Goal: Transaction & Acquisition: Purchase product/service

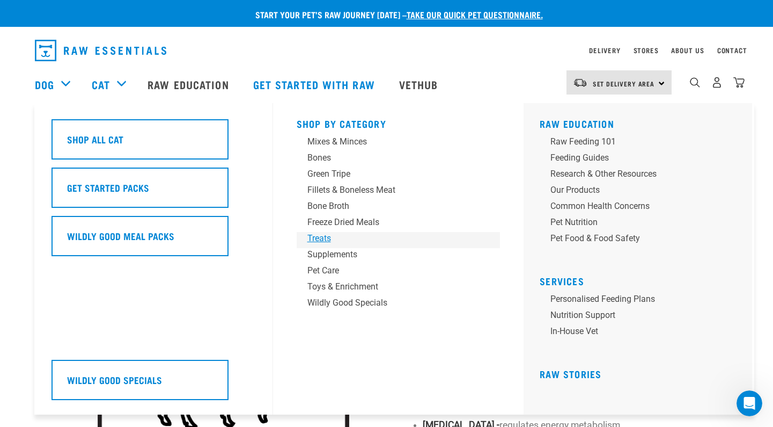
click at [317, 238] on div "Treats" at bounding box center [390, 238] width 167 height 13
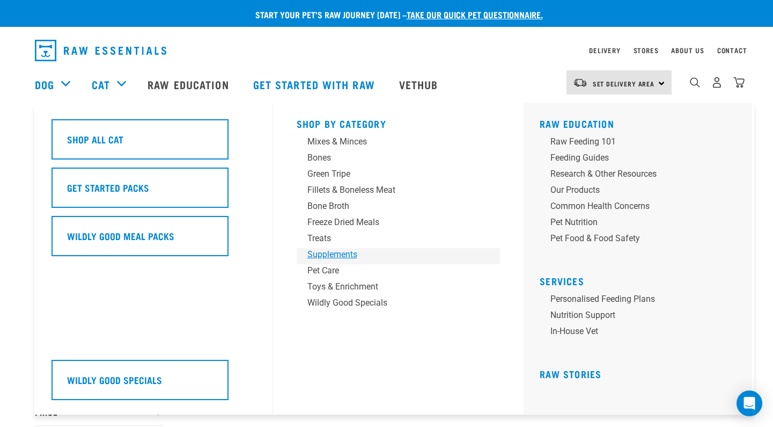
click at [316, 254] on div "Supplements" at bounding box center [390, 254] width 167 height 13
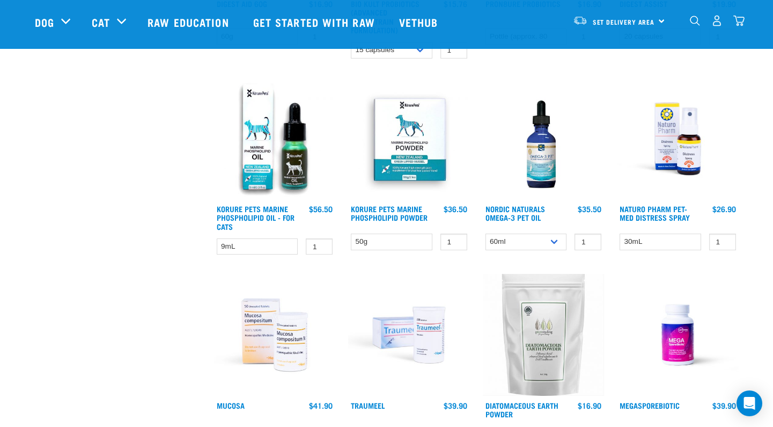
scroll to position [473, 0]
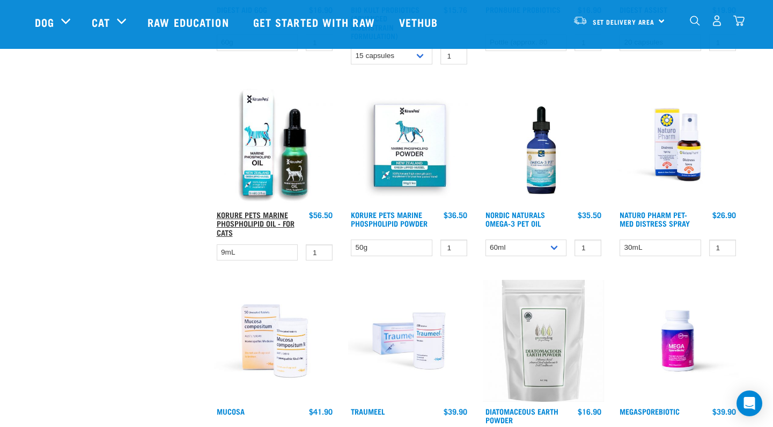
click at [247, 220] on link "Korure Pets Marine Phospholipid Oil - for Cats" at bounding box center [256, 222] width 78 height 21
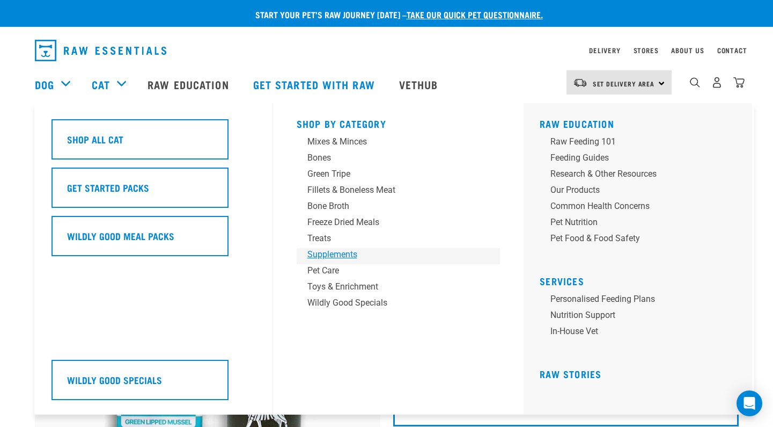
click at [320, 253] on div "Supplements" at bounding box center [390, 254] width 167 height 13
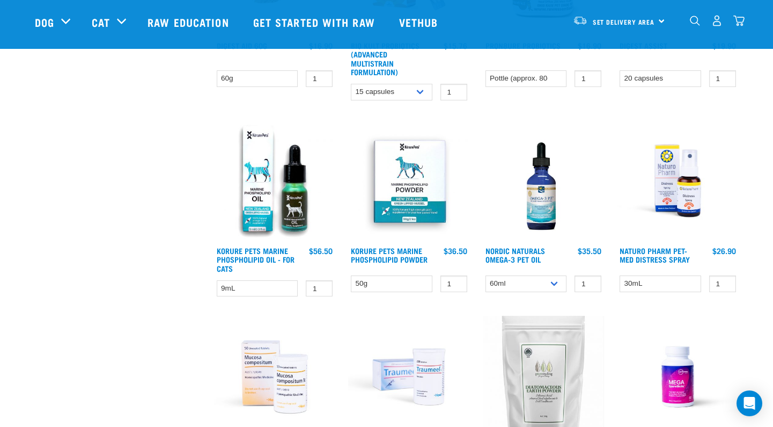
scroll to position [438, 0]
click at [539, 199] on img at bounding box center [544, 180] width 122 height 122
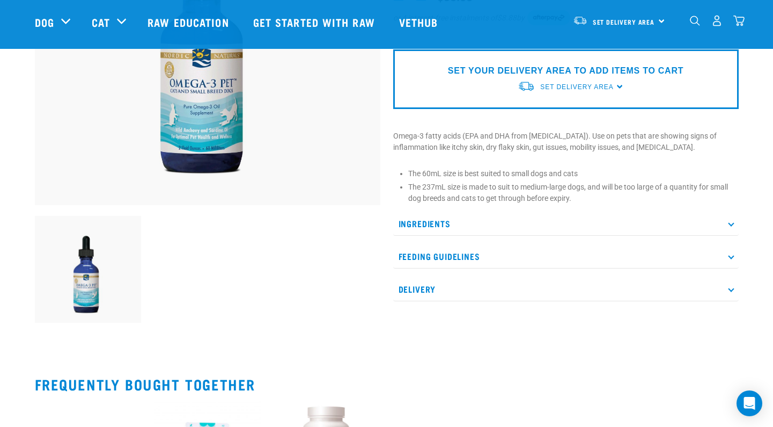
scroll to position [221, 0]
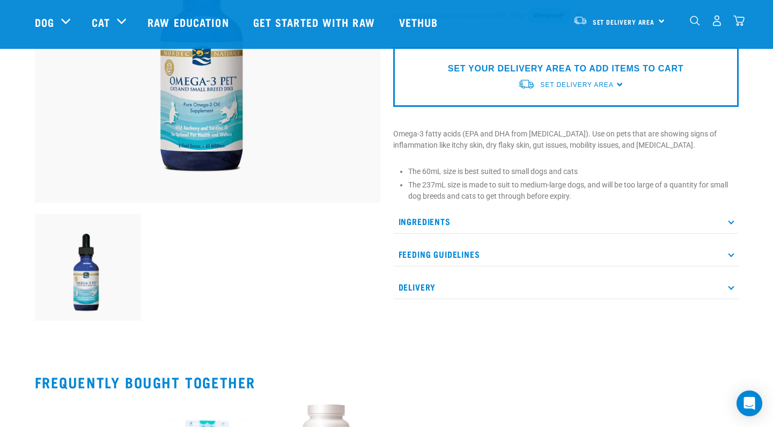
click at [731, 217] on p "Ingredients" at bounding box center [566, 221] width 346 height 24
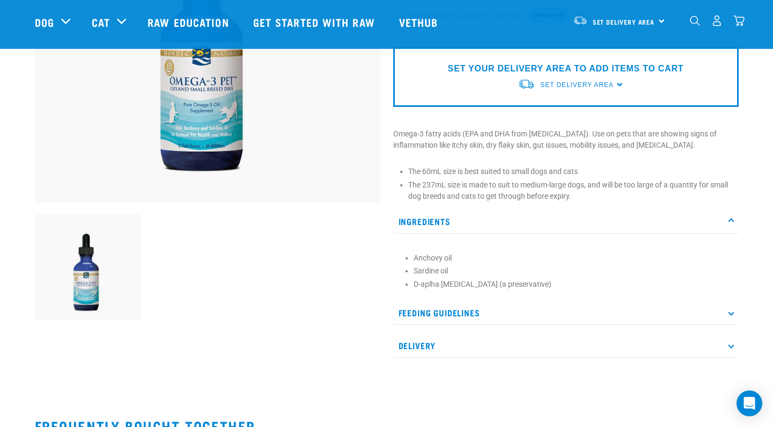
click at [444, 309] on p "Feeding Guidelines" at bounding box center [566, 312] width 346 height 24
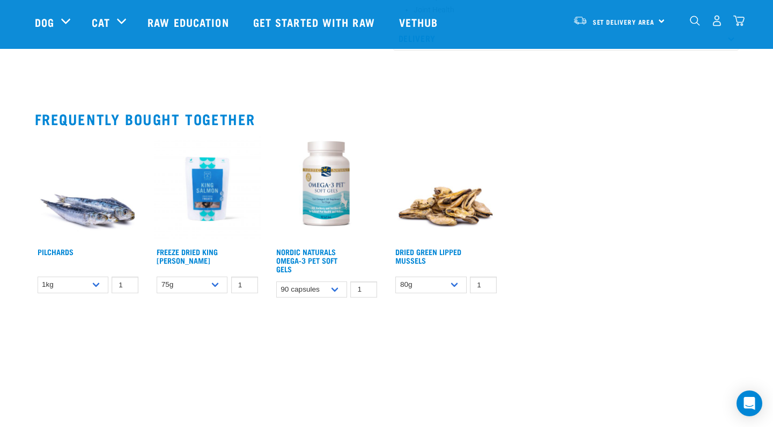
scroll to position [586, 0]
click at [94, 222] on img at bounding box center [88, 188] width 107 height 107
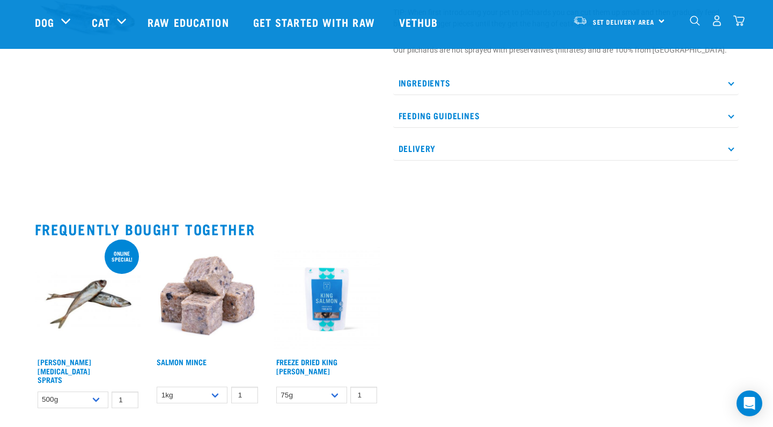
scroll to position [496, 0]
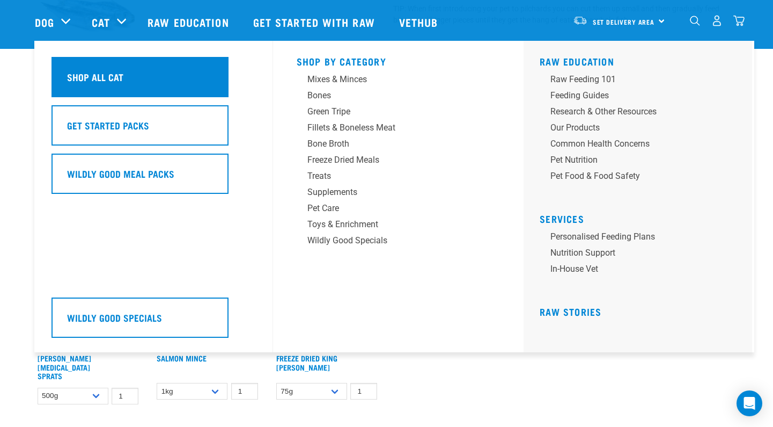
click at [109, 80] on h5 "Shop All Cat" at bounding box center [95, 77] width 56 height 14
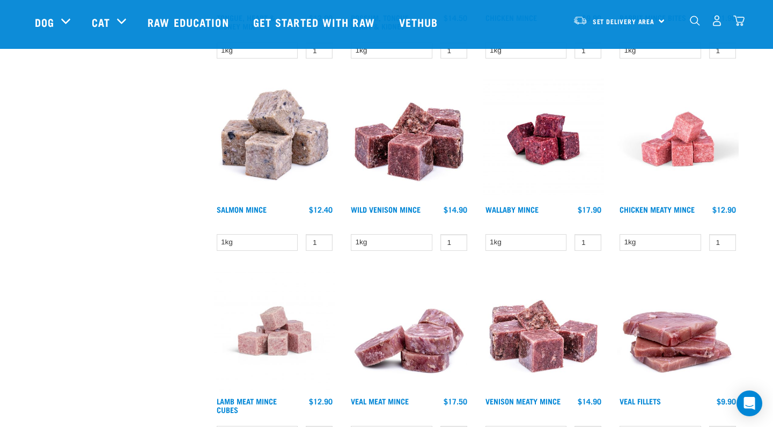
scroll to position [1074, 0]
click at [548, 148] on img at bounding box center [544, 139] width 122 height 122
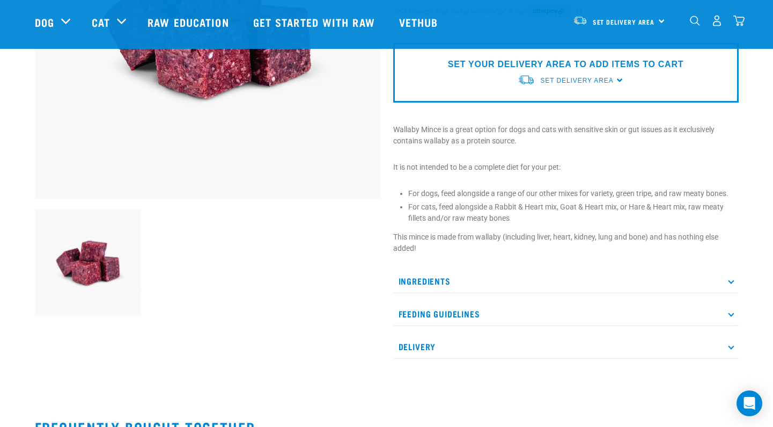
scroll to position [228, 0]
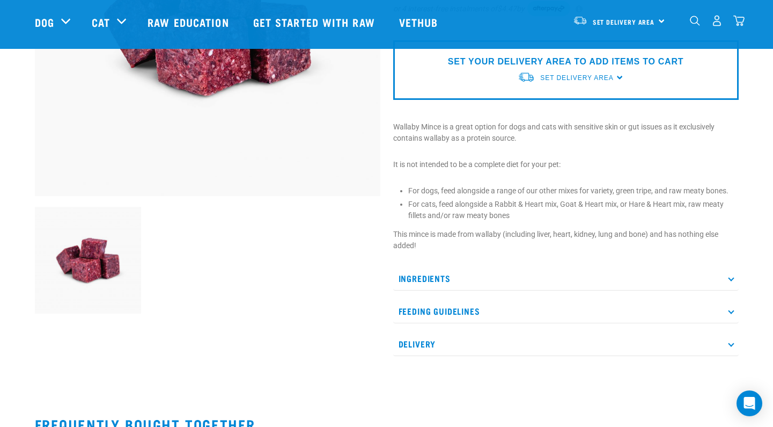
click at [732, 276] on icon at bounding box center [731, 278] width 6 height 6
click at [731, 321] on icon at bounding box center [731, 324] width 6 height 6
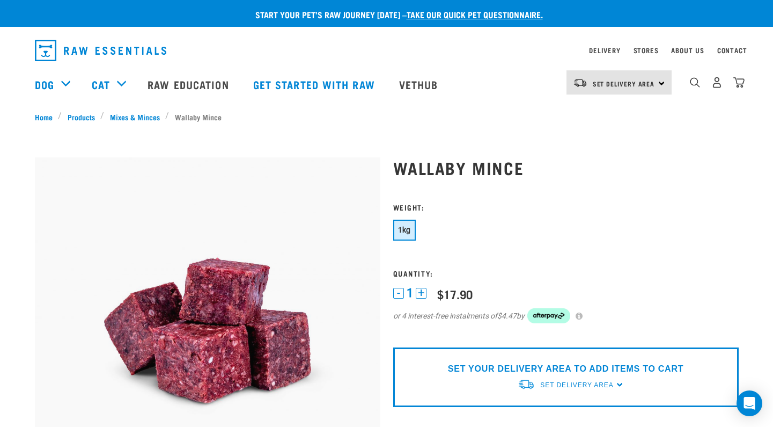
scroll to position [0, 0]
click at [398, 292] on button "-" at bounding box center [398, 293] width 11 height 11
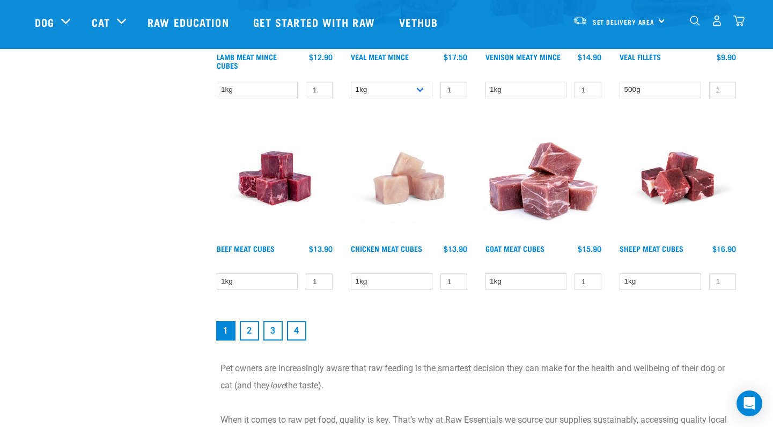
scroll to position [1419, 0]
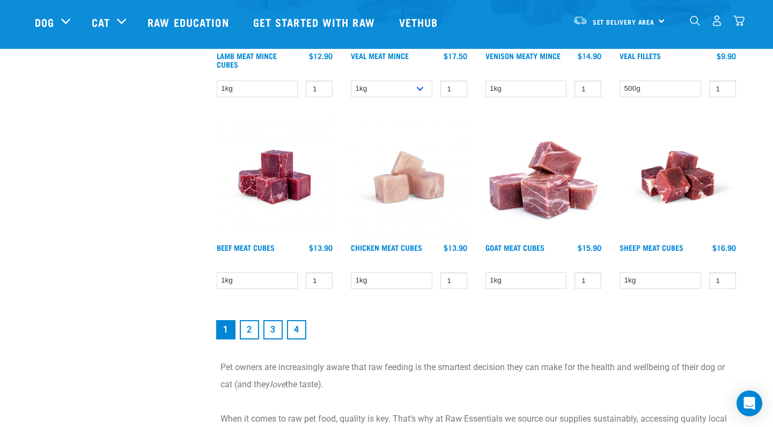
click at [250, 321] on link "2" at bounding box center [249, 329] width 19 height 19
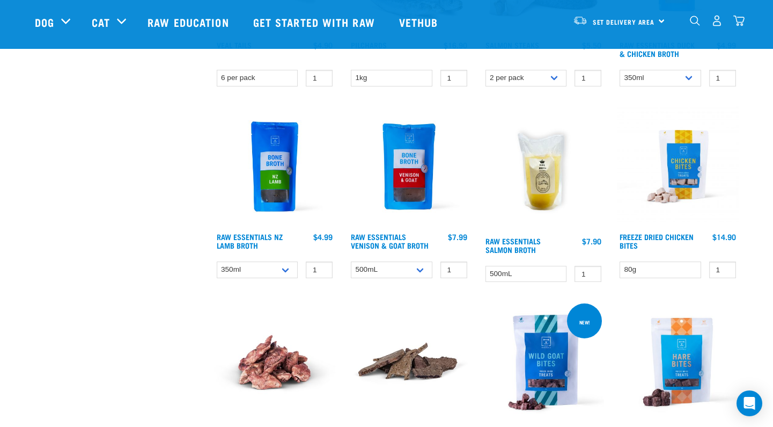
scroll to position [438, 0]
click at [411, 180] on img at bounding box center [409, 167] width 122 height 122
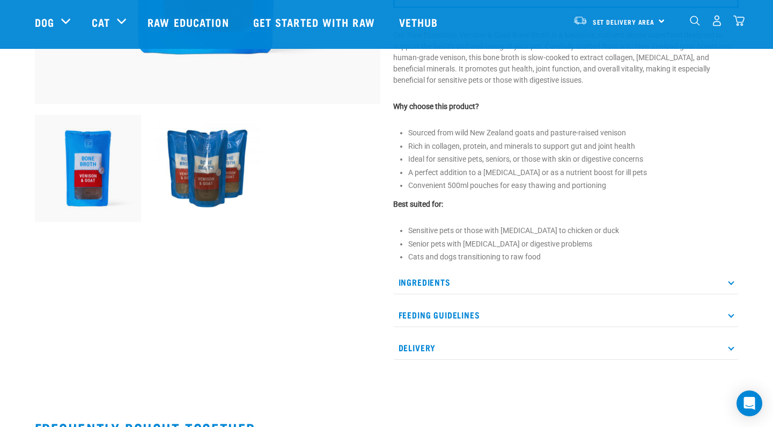
scroll to position [319, 0]
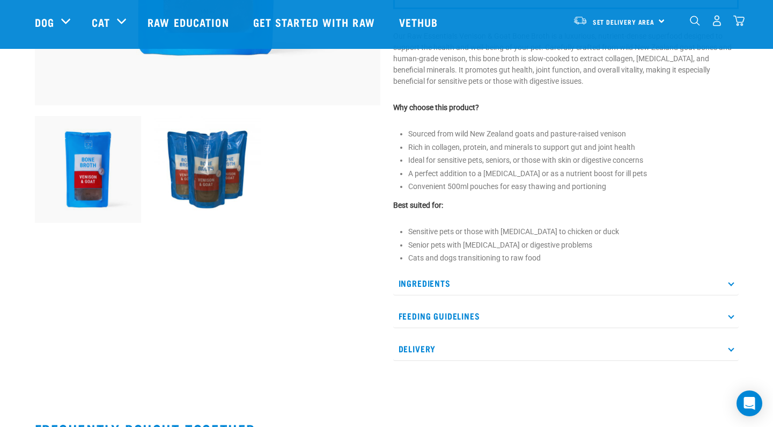
click at [412, 295] on p "Ingredients" at bounding box center [566, 283] width 346 height 24
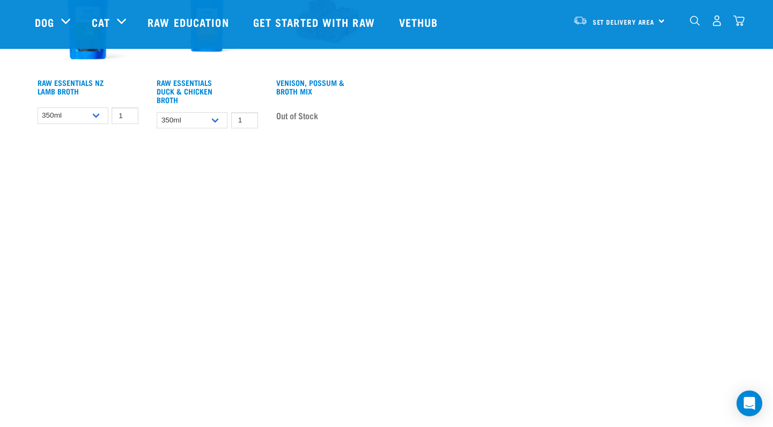
scroll to position [901, 0]
